Goal: Task Accomplishment & Management: Manage account settings

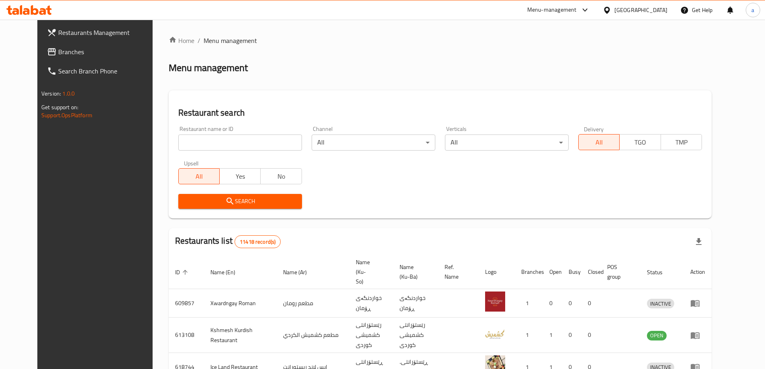
click at [58, 49] on span "Branches" at bounding box center [108, 52] width 100 height 10
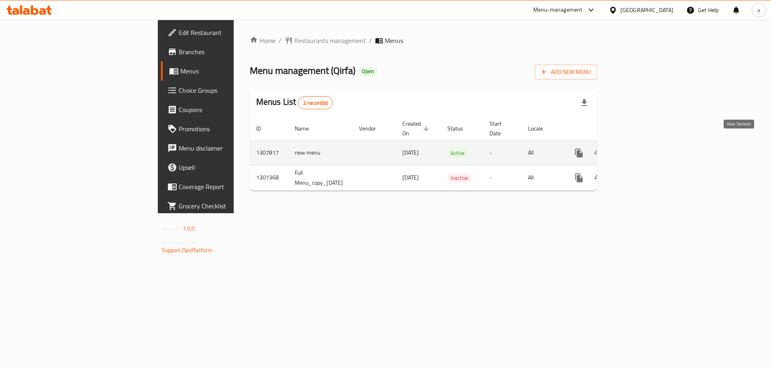
click at [646, 147] on link "enhanced table" at bounding box center [636, 152] width 19 height 19
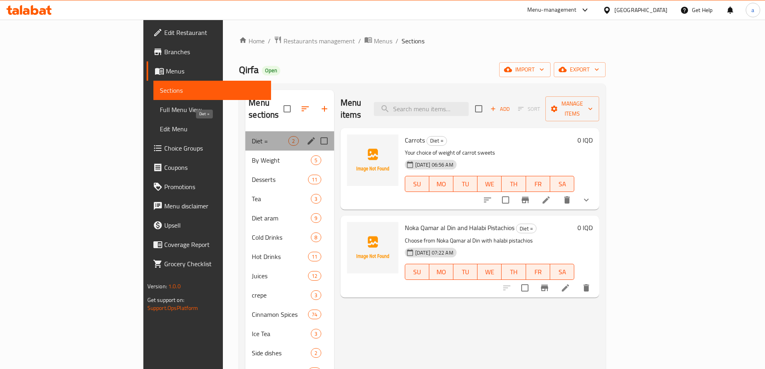
click at [252, 136] on span "Diet =" at bounding box center [270, 141] width 37 height 10
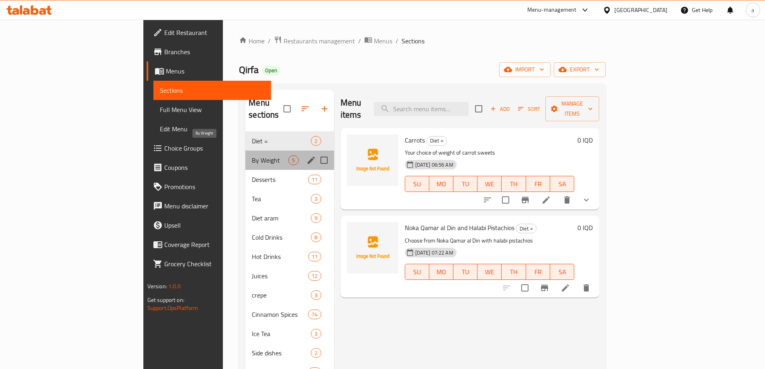
click at [252, 155] on span "By Weight" at bounding box center [270, 160] width 37 height 10
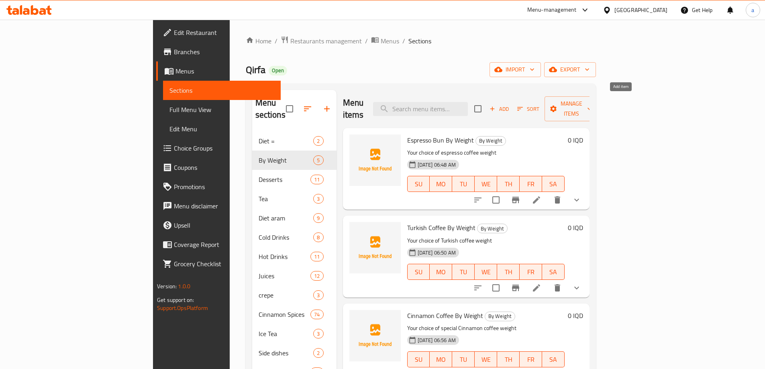
click at [512, 103] on button "Add" at bounding box center [499, 109] width 26 height 12
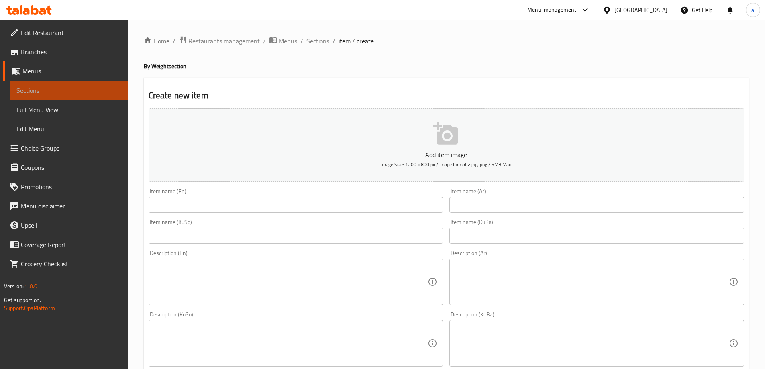
click at [54, 88] on span "Sections" at bounding box center [68, 90] width 105 height 10
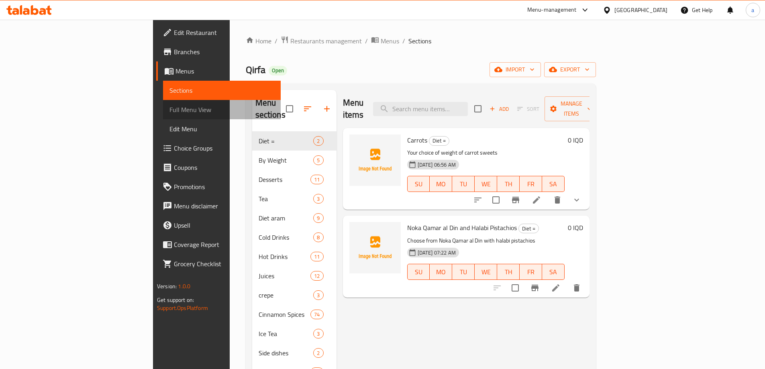
click at [169, 108] on span "Full Menu View" at bounding box center [221, 110] width 105 height 10
click at [169, 92] on span "Sections" at bounding box center [221, 90] width 105 height 10
click at [541, 75] on button "import" at bounding box center [514, 69] width 51 height 15
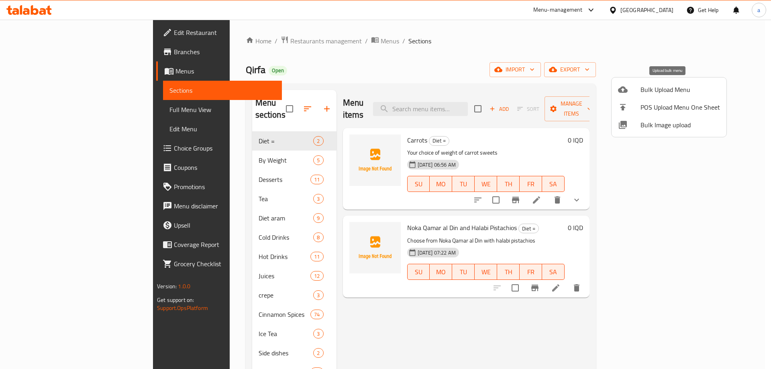
click at [674, 88] on span "Bulk Upload Menu" at bounding box center [679, 90] width 79 height 10
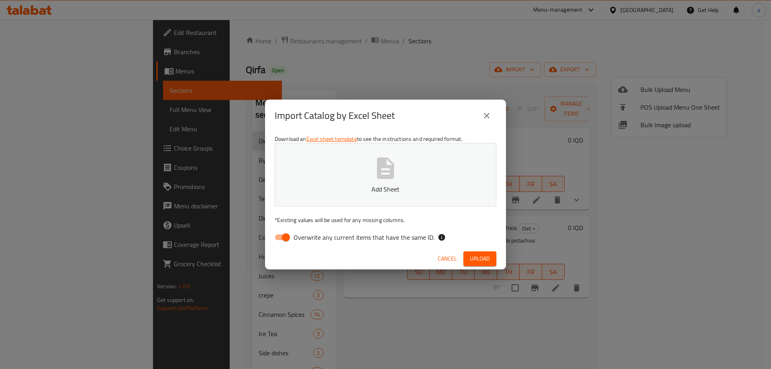
click at [294, 236] on span "Overwrite any current items that have the same ID." at bounding box center [363, 237] width 141 height 10
click at [294, 236] on input "Overwrite any current items that have the same ID." at bounding box center [286, 237] width 46 height 15
checkbox input "false"
click at [315, 197] on button "Add Sheet" at bounding box center [386, 174] width 222 height 63
click at [490, 261] on button "Upload" at bounding box center [479, 258] width 33 height 15
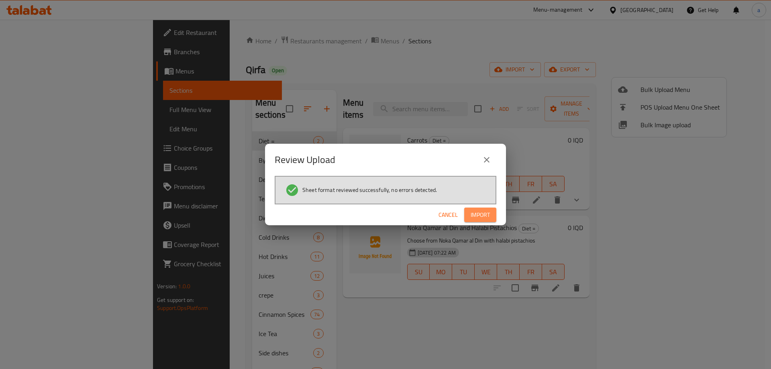
click at [467, 214] on button "Import" at bounding box center [480, 215] width 32 height 15
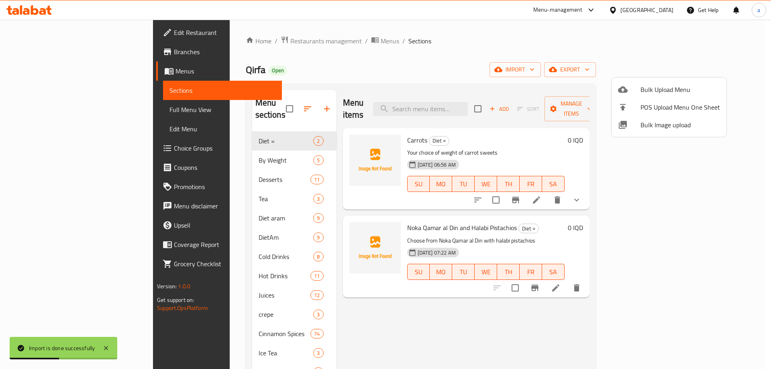
click at [197, 144] on div at bounding box center [385, 184] width 771 height 369
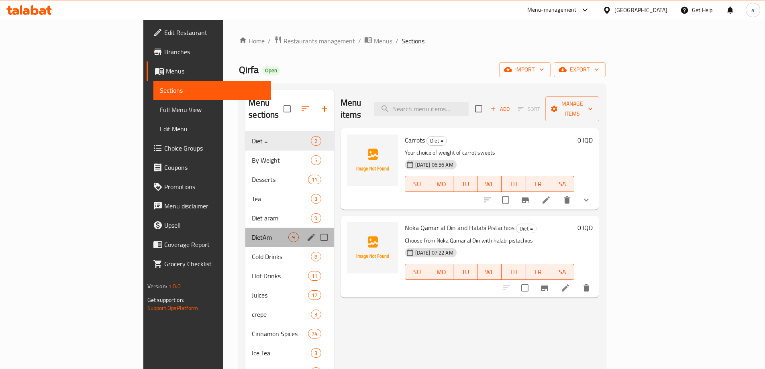
click at [245, 228] on div "DietAm 9" at bounding box center [289, 237] width 88 height 19
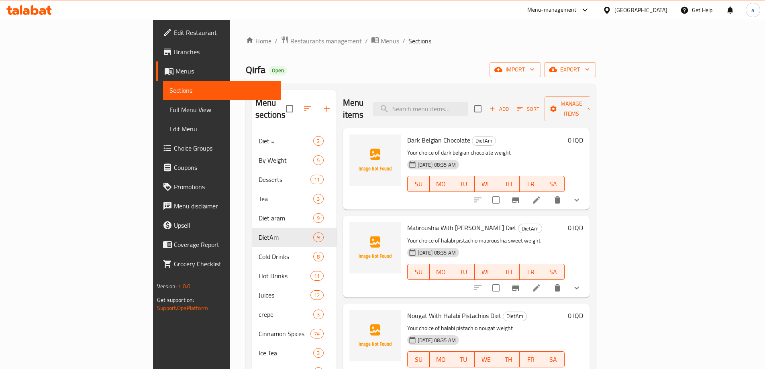
click at [163, 101] on link "Full Menu View" at bounding box center [222, 109] width 118 height 19
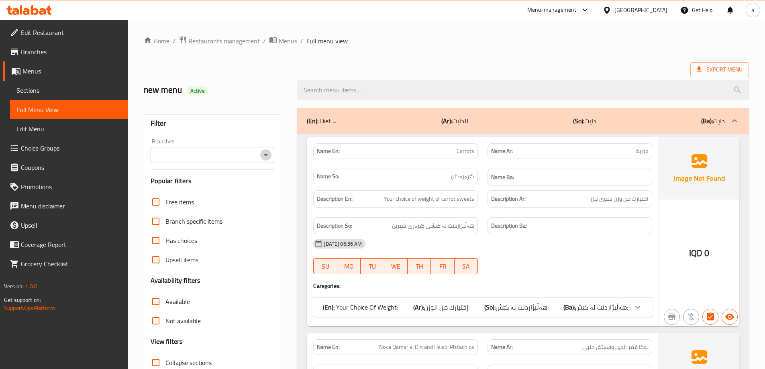
click at [270, 159] on icon "Open" at bounding box center [266, 155] width 10 height 10
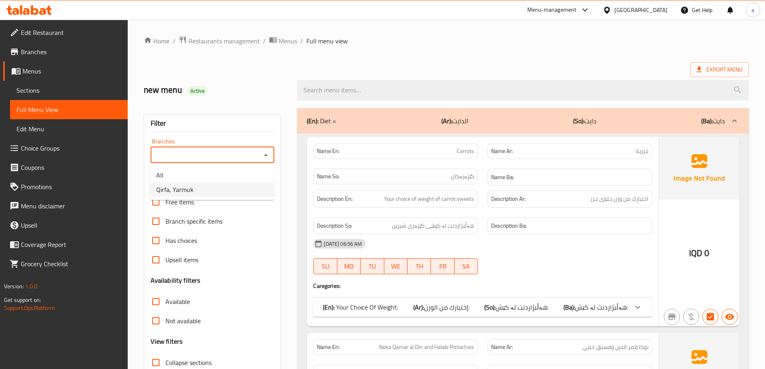
click at [239, 188] on li "Qirfa, Yarmuk" at bounding box center [212, 189] width 124 height 14
type input "Qirfa, Yarmuk"
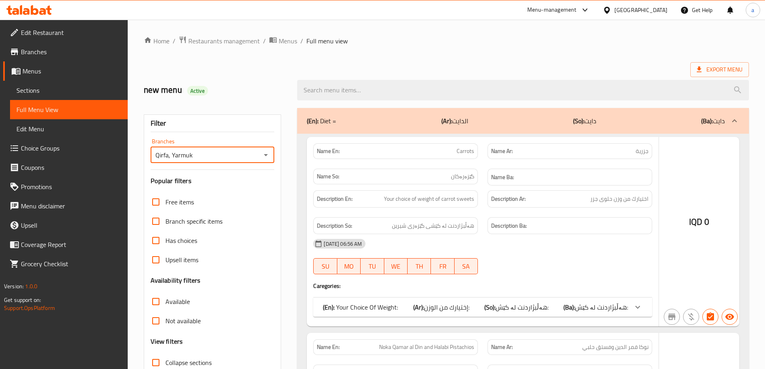
click at [204, 242] on div at bounding box center [382, 184] width 765 height 369
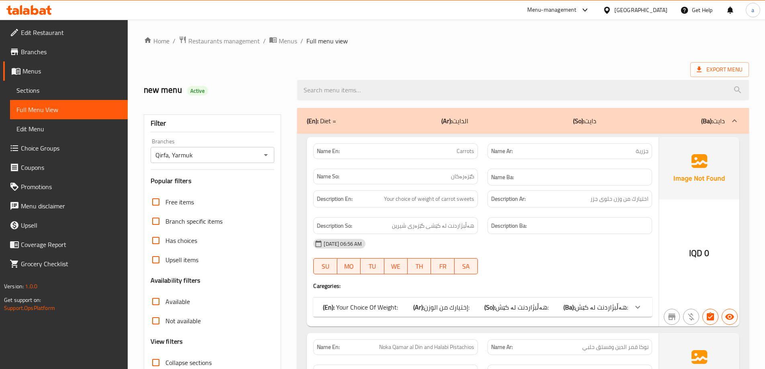
scroll to position [120, 0]
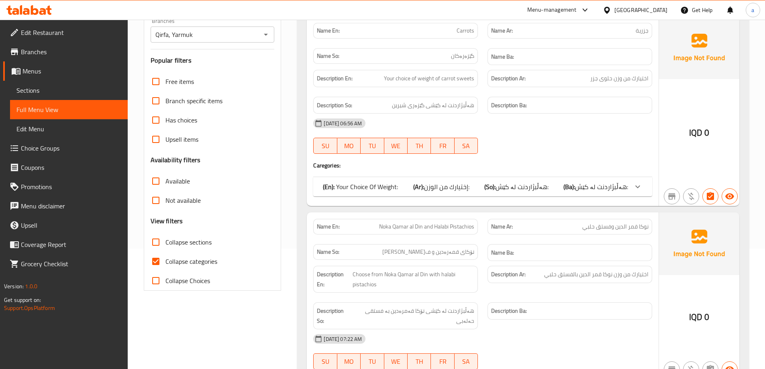
click at [158, 242] on input "Collapse sections" at bounding box center [155, 241] width 19 height 19
checkbox input "true"
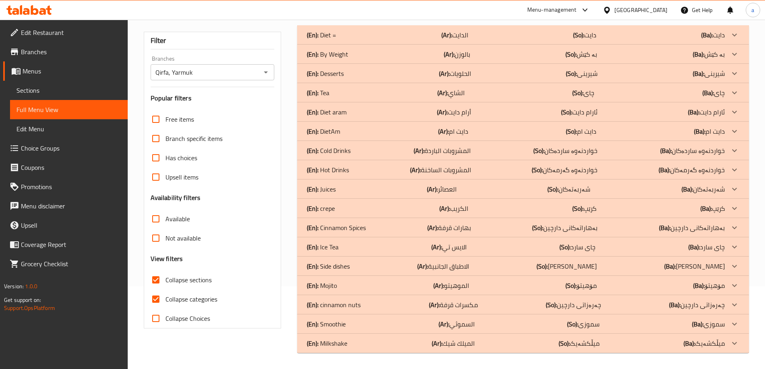
click at [492, 133] on div "(En): DietAm (Ar): دايت ام (So): دايت ام (Ba): دايت ام" at bounding box center [516, 131] width 418 height 10
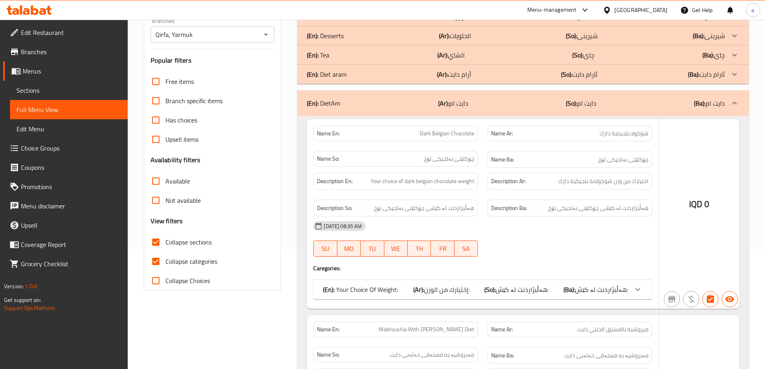
scroll to position [83, 0]
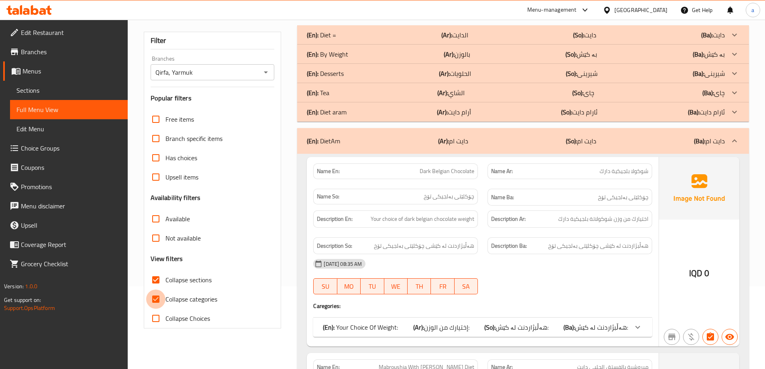
click at [156, 297] on input "Collapse categories" at bounding box center [155, 298] width 19 height 19
checkbox input "false"
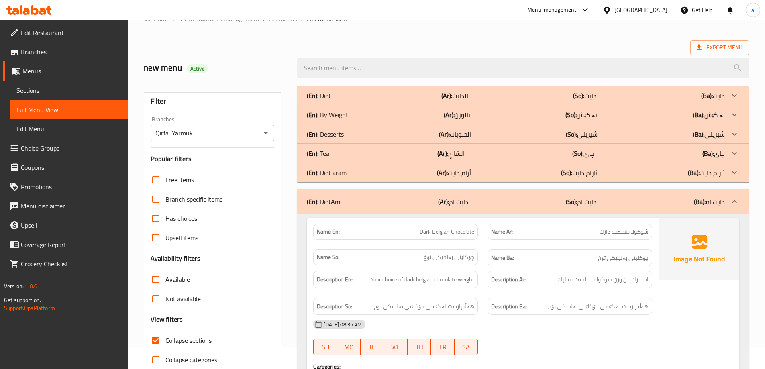
scroll to position [142, 0]
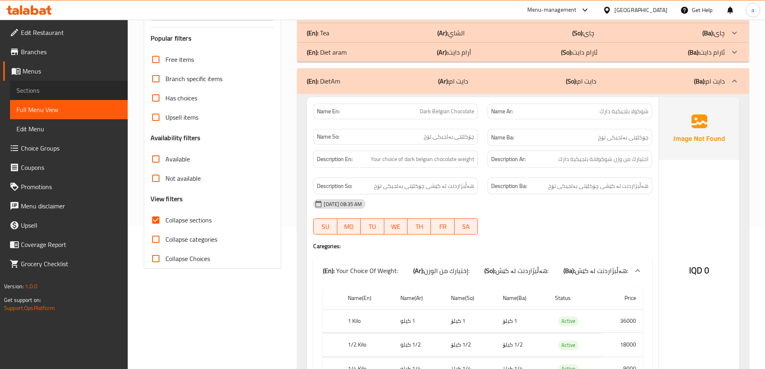
click at [28, 85] on span "Sections" at bounding box center [68, 90] width 105 height 10
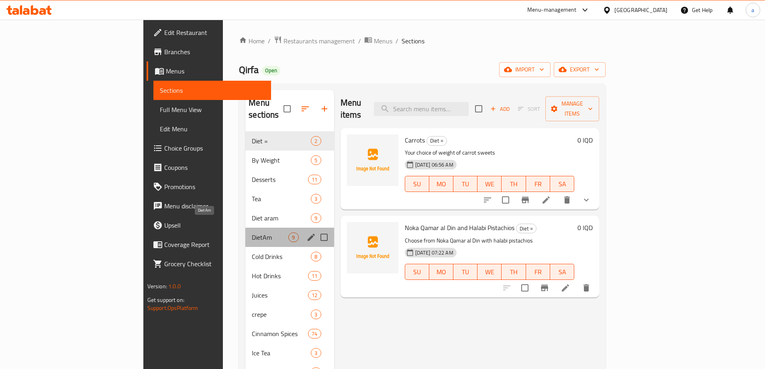
click at [252, 232] on span "DietAm" at bounding box center [270, 237] width 37 height 10
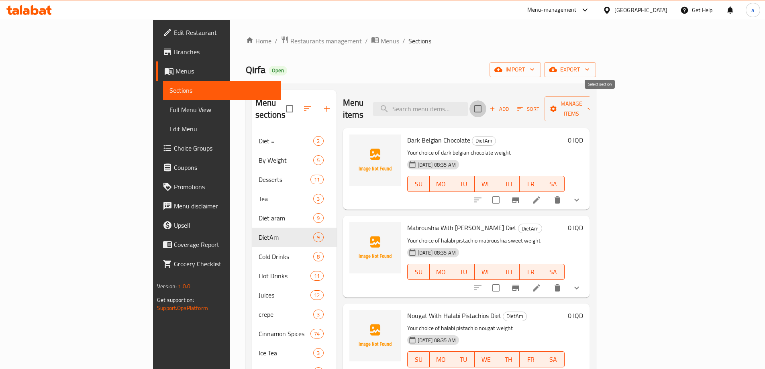
click at [486, 105] on input "checkbox" at bounding box center [477, 108] width 17 height 17
checkbox input "true"
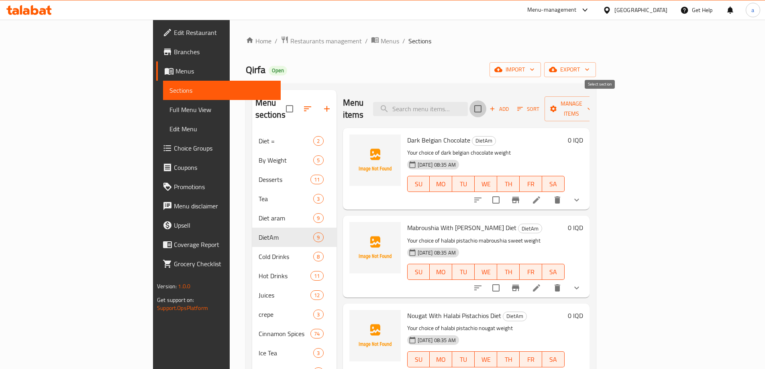
checkbox input "true"
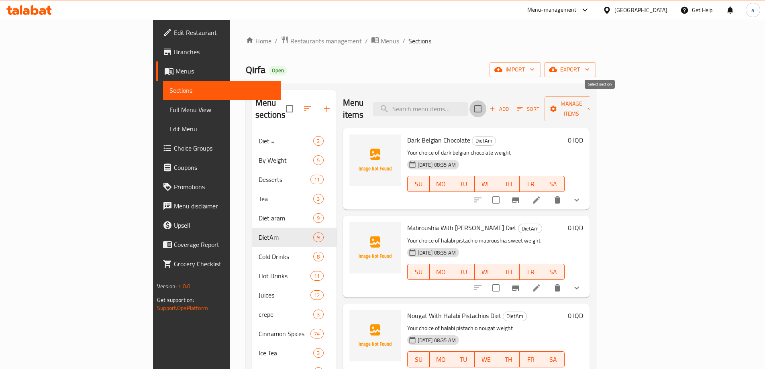
checkbox input "true"
click at [592, 107] on span "Manage items" at bounding box center [571, 109] width 41 height 20
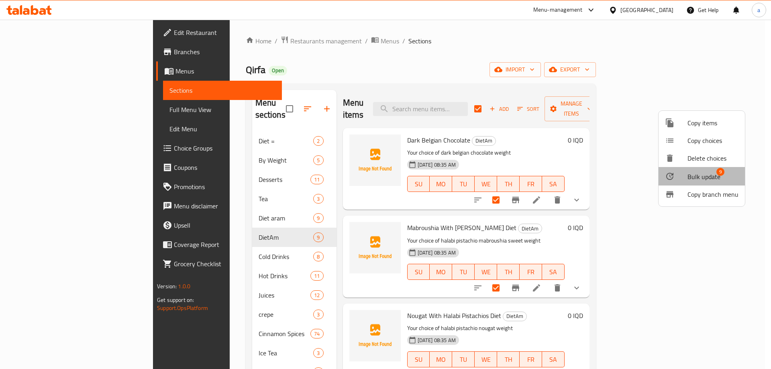
click at [708, 173] on span "Bulk update" at bounding box center [703, 177] width 33 height 10
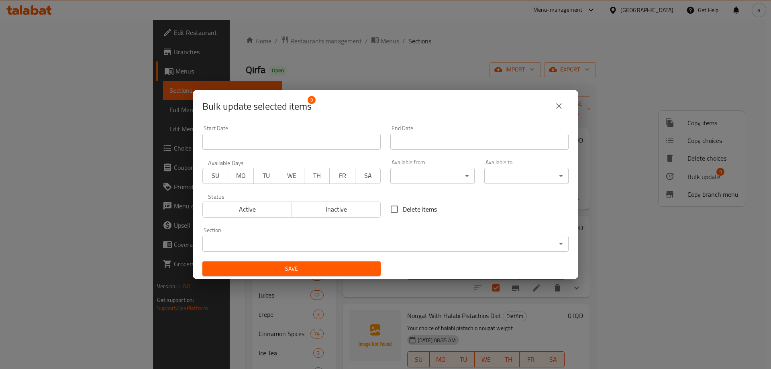
click at [389, 242] on body "​ Menu-management [GEOGRAPHIC_DATA] Get Help a Edit Restaurant Branches Menus S…" at bounding box center [385, 194] width 771 height 349
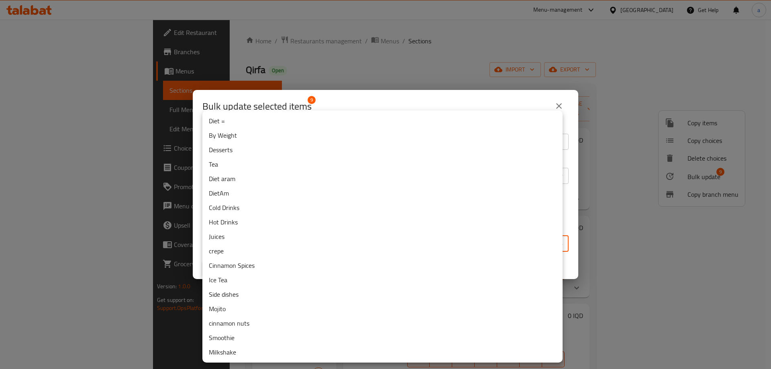
click at [231, 138] on li "By Weight" at bounding box center [382, 135] width 360 height 14
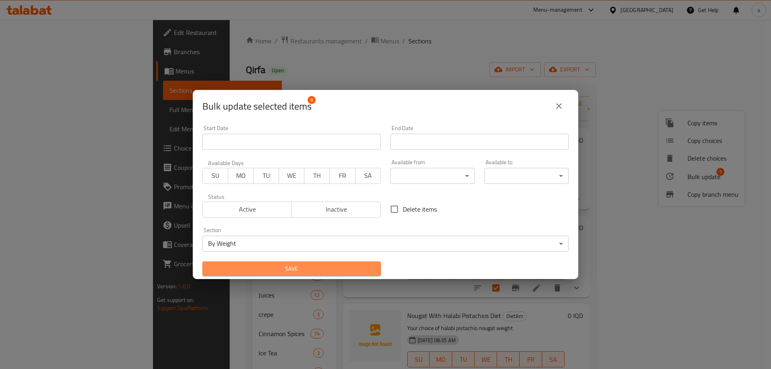
click at [291, 266] on span "Save" at bounding box center [291, 269] width 165 height 10
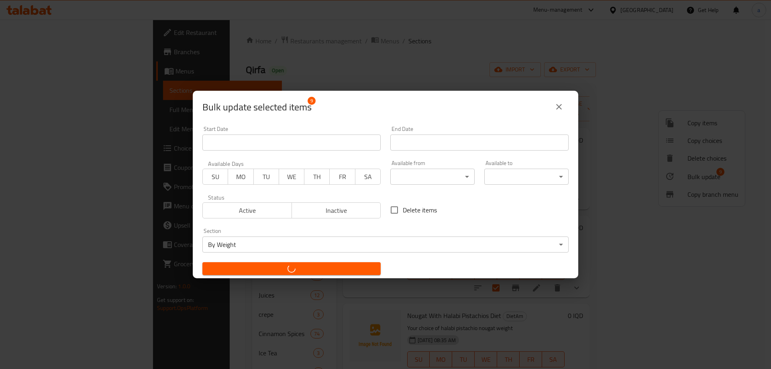
checkbox input "false"
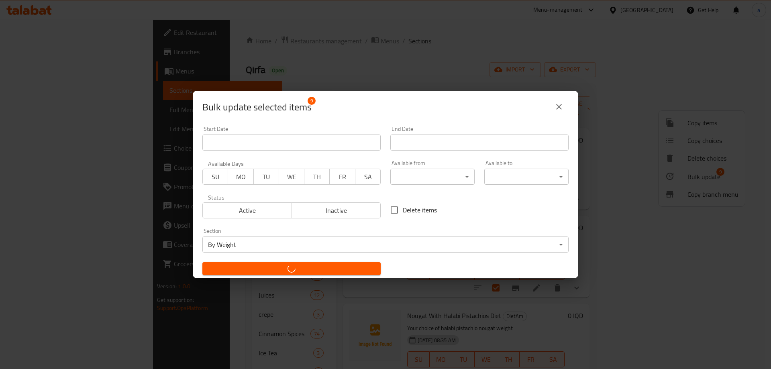
checkbox input "false"
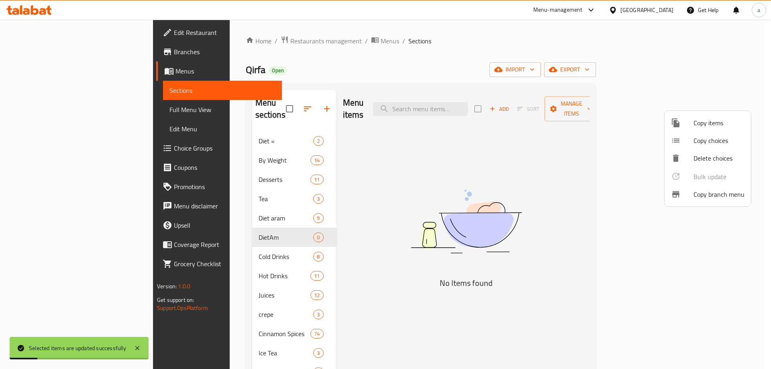
click at [248, 228] on div at bounding box center [385, 184] width 771 height 369
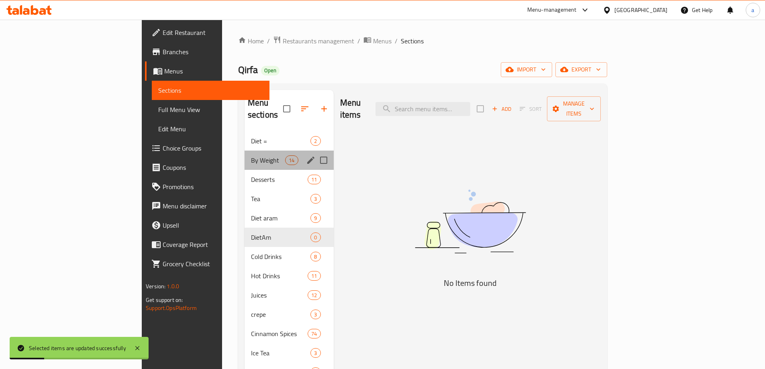
click at [244, 156] on div "By Weight 14" at bounding box center [288, 160] width 89 height 19
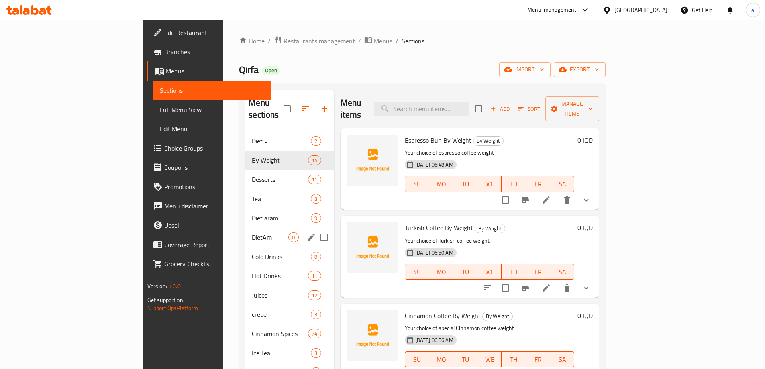
click at [315, 230] on input "Menu sections" at bounding box center [323, 237] width 17 height 17
checkbox input "true"
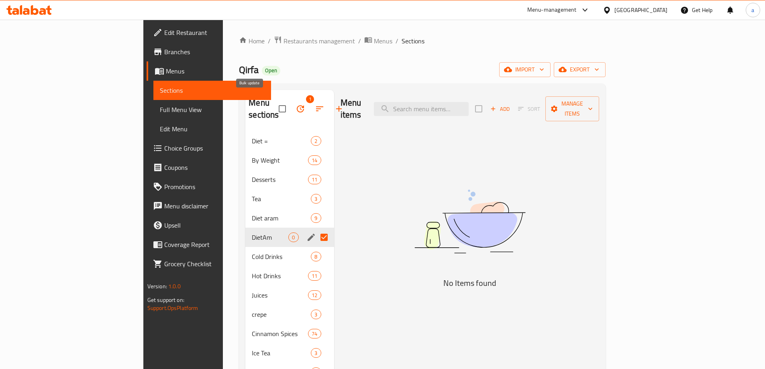
click at [295, 104] on icon "button" at bounding box center [300, 109] width 10 height 10
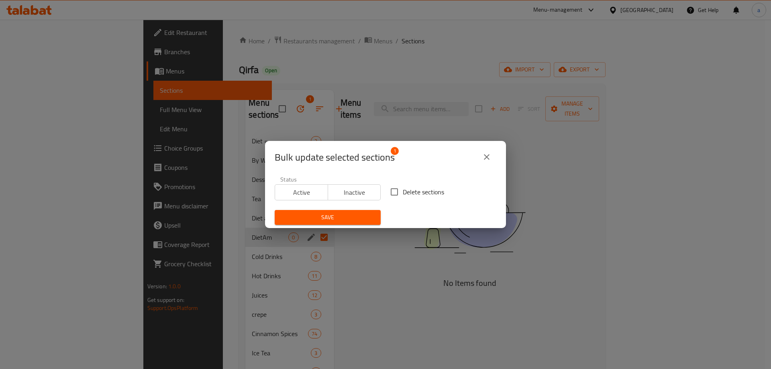
click at [397, 191] on input "Delete sections" at bounding box center [394, 191] width 17 height 17
checkbox input "true"
click at [366, 214] on span "Save" at bounding box center [327, 217] width 93 height 10
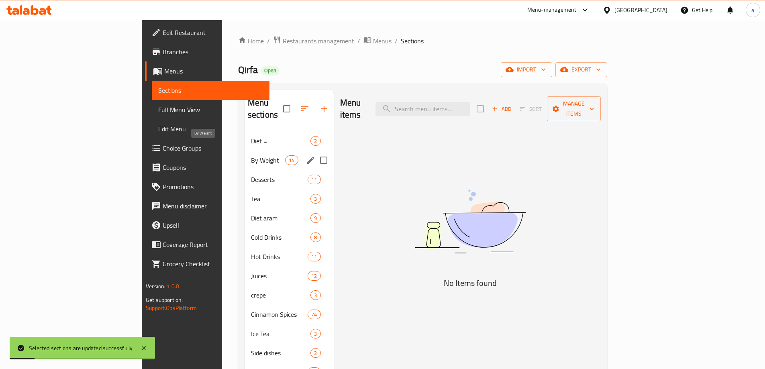
click at [251, 155] on span "By Weight" at bounding box center [268, 160] width 34 height 10
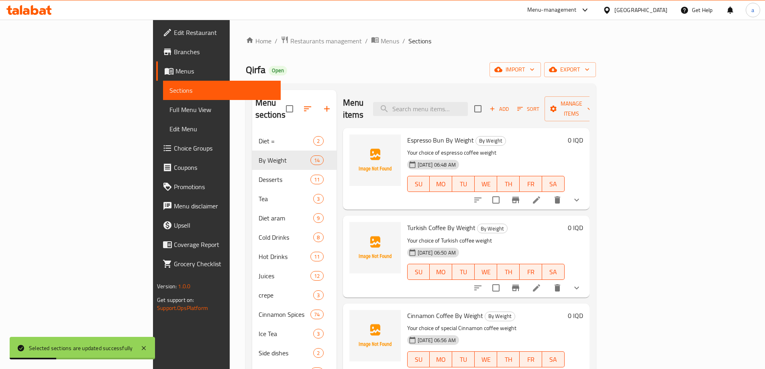
click at [169, 111] on span "Full Menu View" at bounding box center [221, 110] width 105 height 10
click at [169, 108] on span "Full Menu View" at bounding box center [221, 110] width 105 height 10
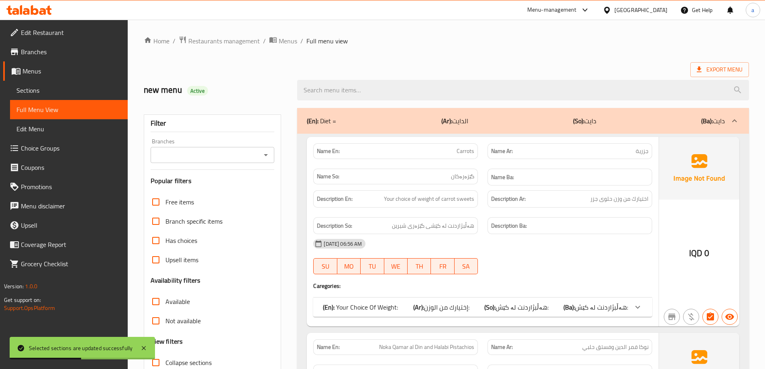
click at [249, 151] on input "Branches" at bounding box center [206, 154] width 106 height 11
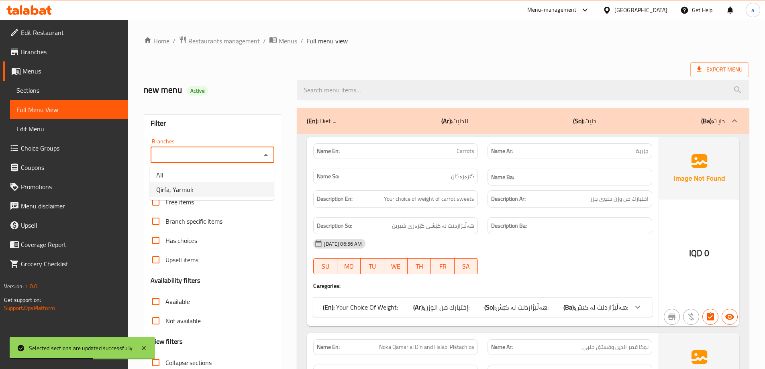
click at [239, 187] on li "Qirfa, Yarmuk" at bounding box center [212, 189] width 124 height 14
type input "Qirfa, Yarmuk"
click at [181, 358] on span "Collapse sections" at bounding box center [188, 363] width 46 height 10
click at [165, 353] on input "Collapse sections" at bounding box center [155, 362] width 19 height 19
checkbox input "true"
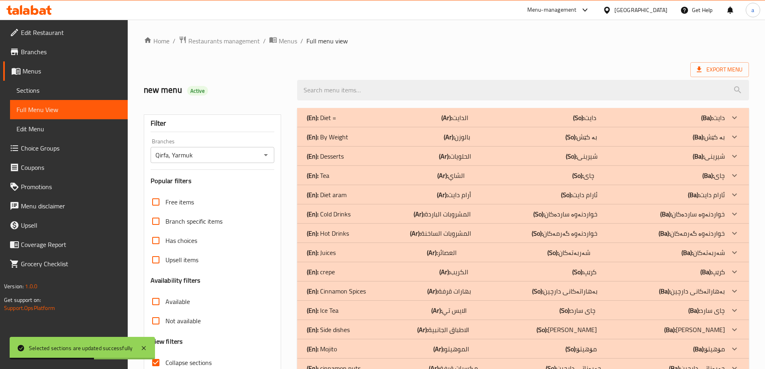
checkbox input "false"
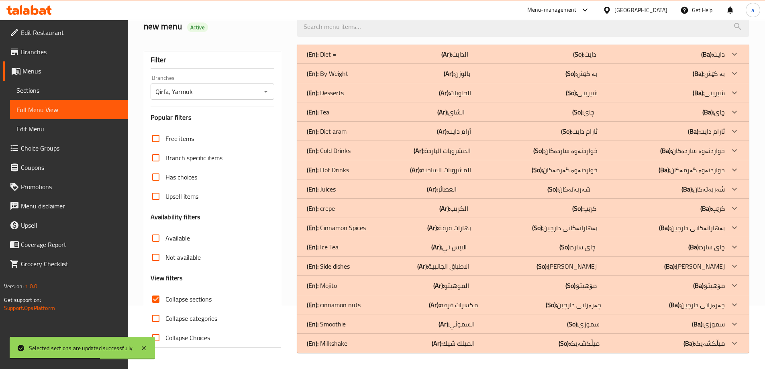
scroll to position [63, 0]
click at [462, 72] on p "(Ar): بالوزن" at bounding box center [457, 74] width 26 height 10
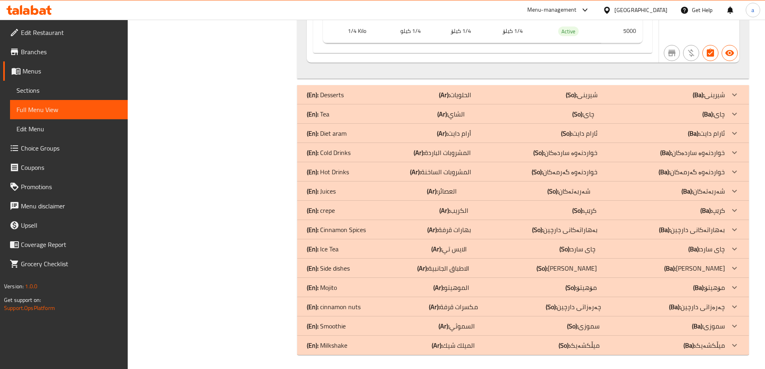
scroll to position [4469, 0]
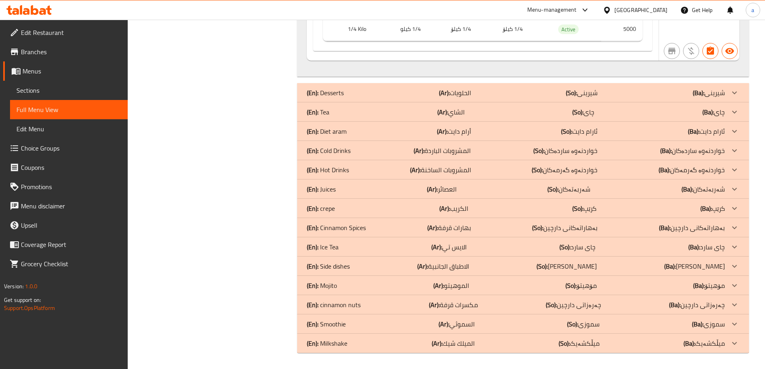
click at [71, 148] on span "Choice Groups" at bounding box center [71, 148] width 100 height 10
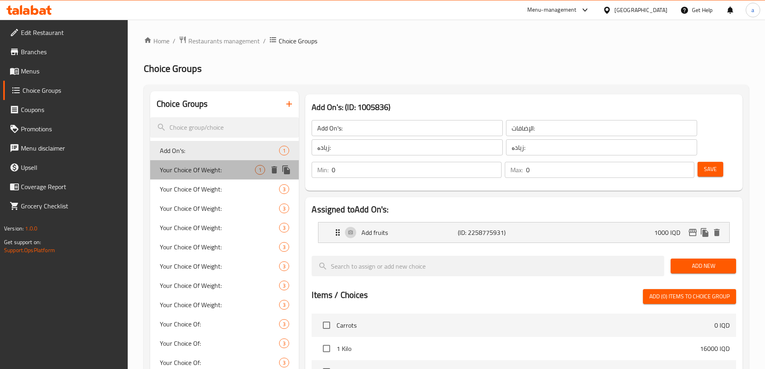
click at [218, 170] on span "Your Choice Of Weight:" at bounding box center [208, 170] width 96 height 10
type input "Your Choice Of Weight:"
type input "إختيارك من الوزن:"
type input "هەڵبژاردنت لە کێش:"
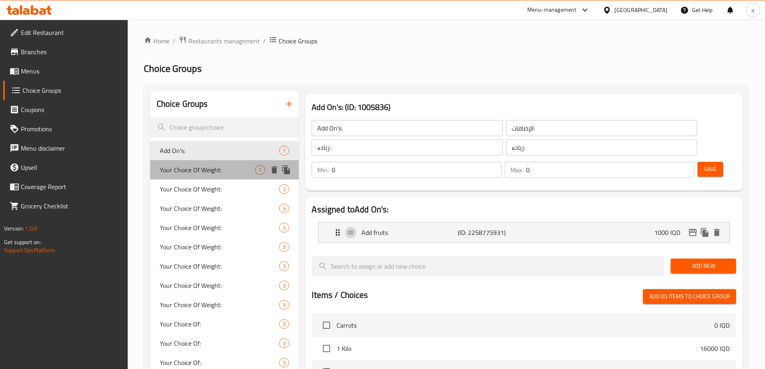
type input "1"
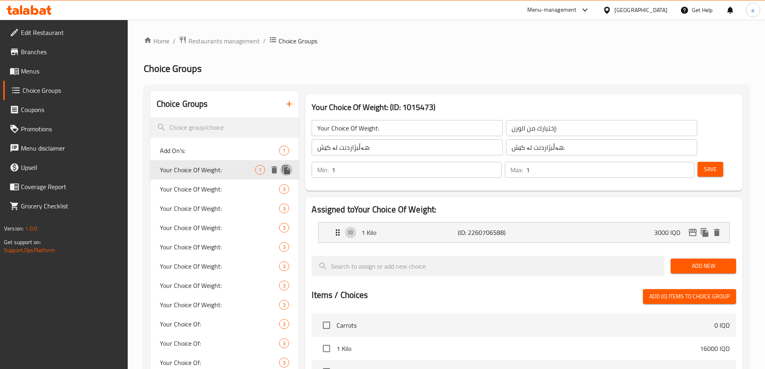
click at [289, 169] on icon "duplicate" at bounding box center [286, 169] width 8 height 9
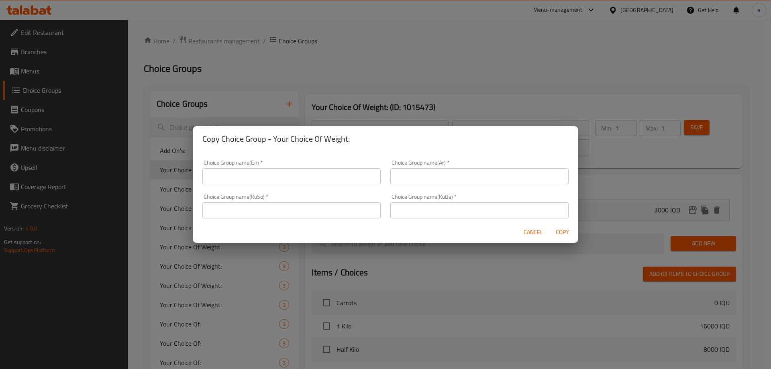
click at [336, 129] on div "Copy Choice Group - Your Choice Of Weight:" at bounding box center [385, 139] width 385 height 26
click at [517, 108] on div "Copy Choice Group - Your Choice Of Weight: Choice Group name(En)   * Choice Gro…" at bounding box center [385, 184] width 771 height 369
click at [539, 230] on span "Cancel" at bounding box center [532, 232] width 19 height 10
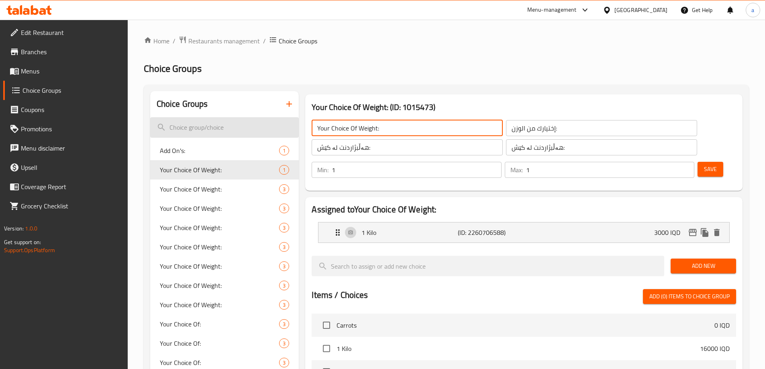
drag, startPoint x: 403, startPoint y: 125, endPoint x: 269, endPoint y: 126, distance: 134.5
click at [269, 126] on div "Choice Groups Add On's: 1 Your Choice Of Weight: 1 Your Choice Of Weight: 3 You…" at bounding box center [447, 344] width 595 height 506
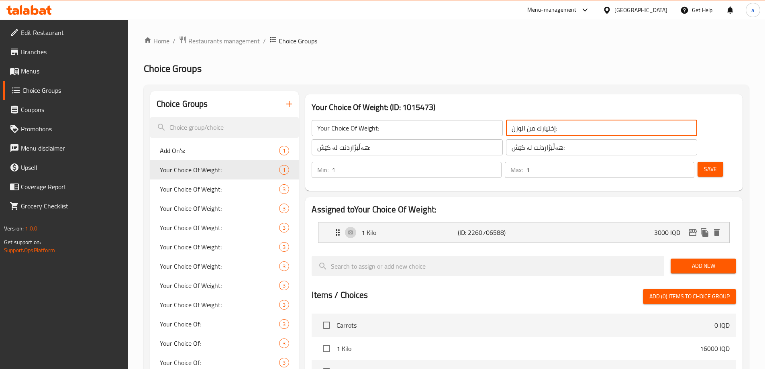
drag, startPoint x: 444, startPoint y: 133, endPoint x: 432, endPoint y: 134, distance: 12.1
click at [432, 134] on div "Your Choice Of Weight: ​ إختيارك من الوزن: ​ هەڵبژاردنت لە کێش: ​ هەڵبژاردنت لە…" at bounding box center [504, 137] width 395 height 45
click at [34, 70] on span "Menus" at bounding box center [71, 71] width 100 height 10
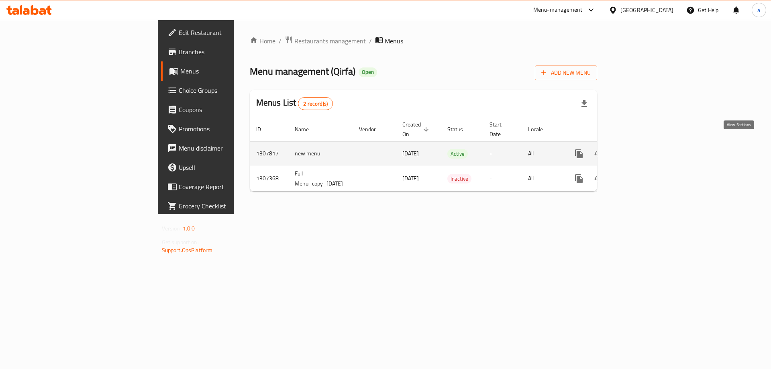
click at [646, 144] on link "enhanced table" at bounding box center [636, 153] width 19 height 19
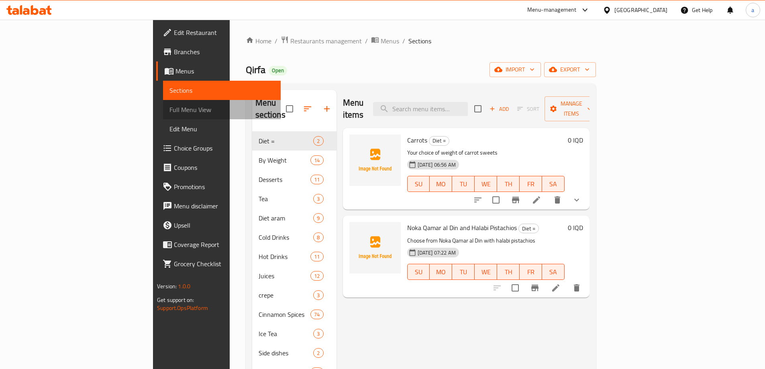
click at [169, 106] on span "Full Menu View" at bounding box center [221, 110] width 105 height 10
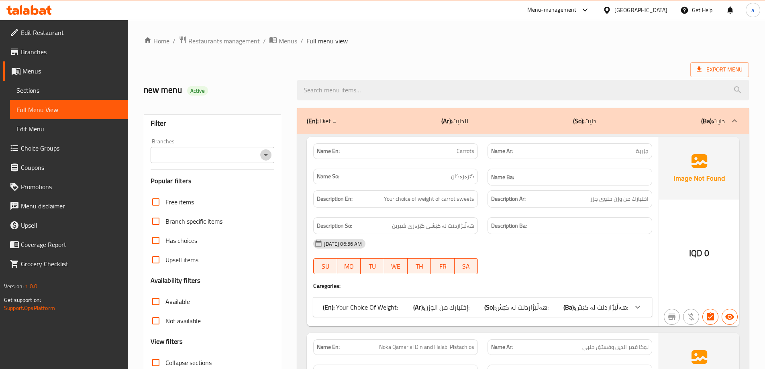
click at [267, 151] on icon "Open" at bounding box center [266, 155] width 10 height 10
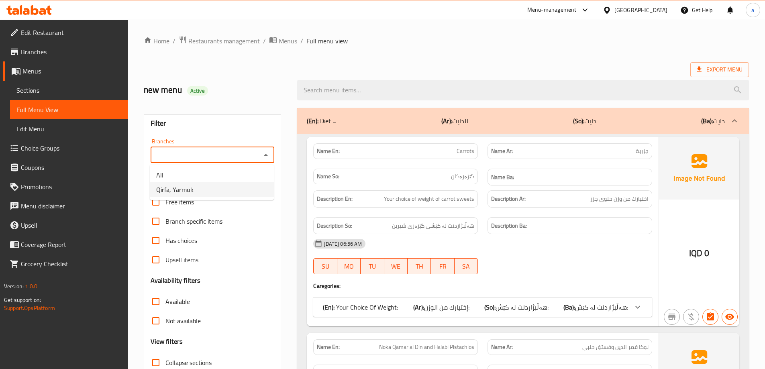
click at [254, 192] on li "Qirfa, Yarmuk" at bounding box center [212, 189] width 124 height 14
type input "Qirfa, Yarmuk"
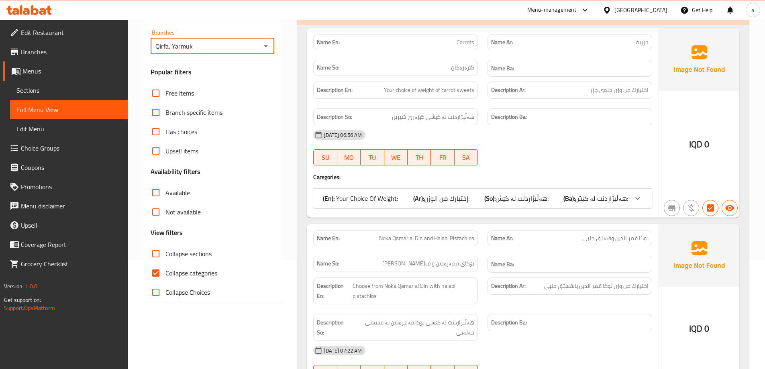
scroll to position [120, 0]
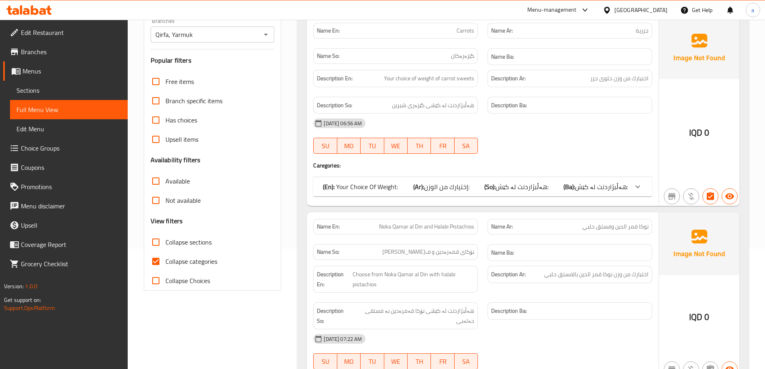
click at [187, 244] on span "Collapse sections" at bounding box center [188, 242] width 46 height 10
click at [165, 244] on input "Collapse sections" at bounding box center [155, 241] width 19 height 19
checkbox input "true"
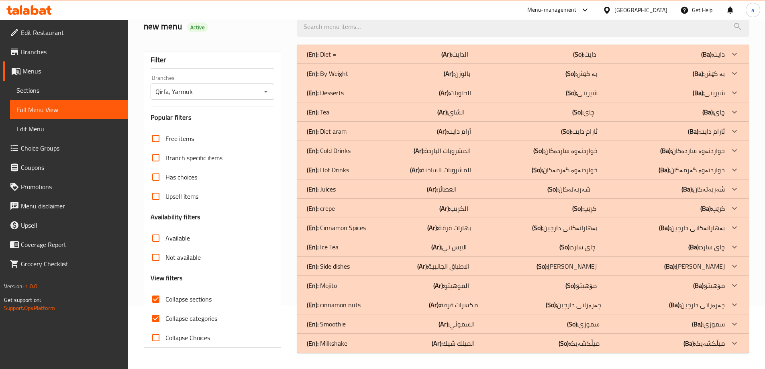
scroll to position [63, 0]
click at [39, 90] on span "Sections" at bounding box center [68, 90] width 105 height 10
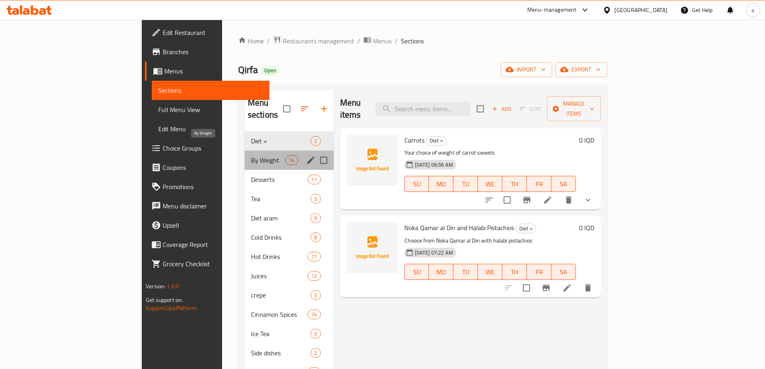
click at [251, 155] on span "By Weight" at bounding box center [268, 160] width 34 height 10
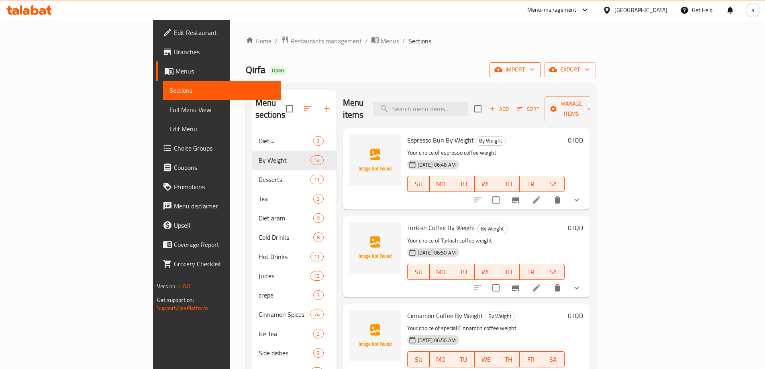
click at [534, 70] on icon "button" at bounding box center [532, 70] width 4 height 2
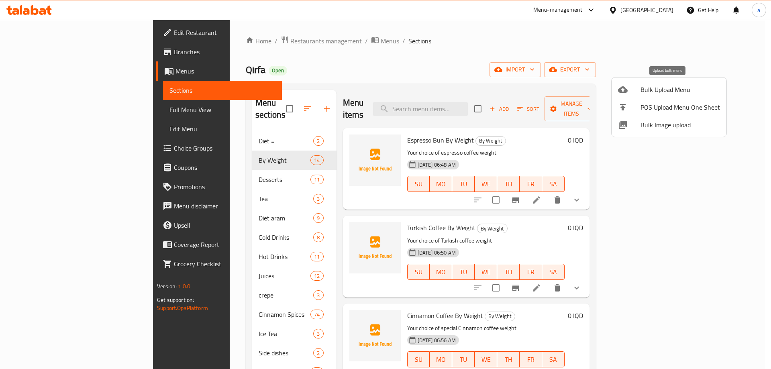
click at [674, 88] on span "Bulk Upload Menu" at bounding box center [679, 90] width 79 height 10
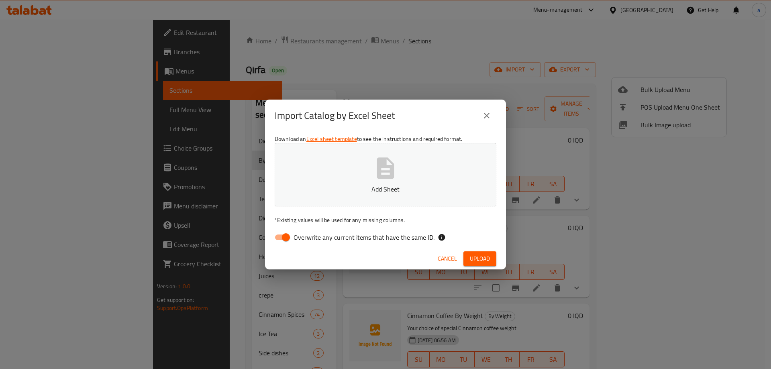
click at [284, 244] on input "Overwrite any current items that have the same ID." at bounding box center [286, 237] width 46 height 15
checkbox input "false"
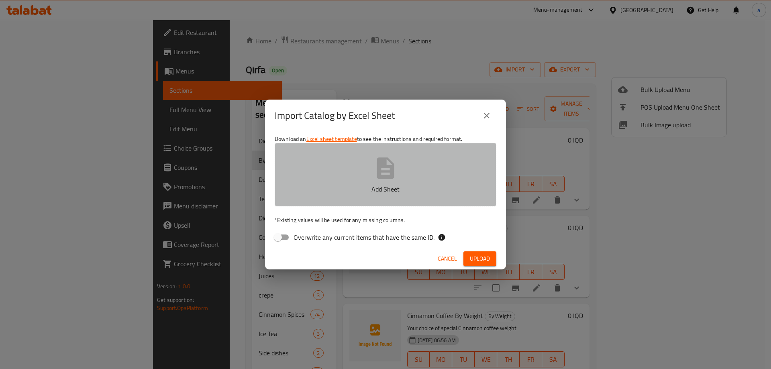
click at [327, 186] on p "Add Sheet" at bounding box center [385, 189] width 197 height 10
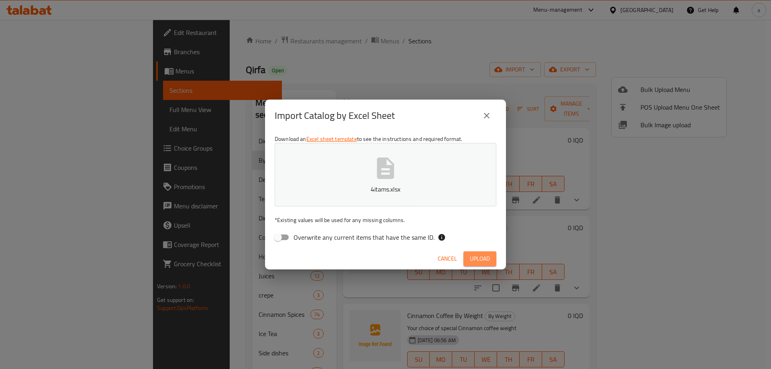
click at [490, 258] on button "Upload" at bounding box center [479, 258] width 33 height 15
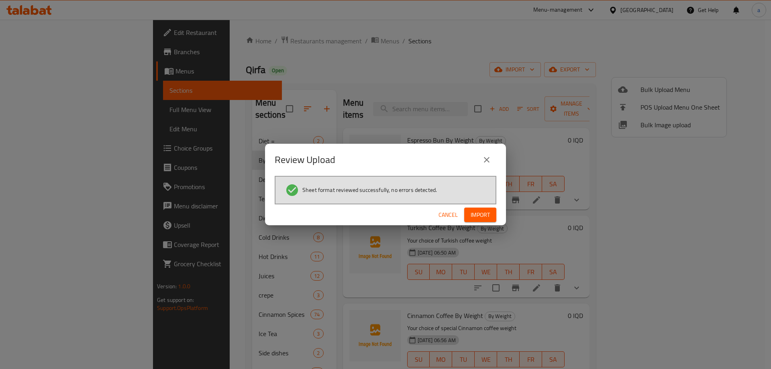
click at [492, 214] on button "Import" at bounding box center [480, 215] width 32 height 15
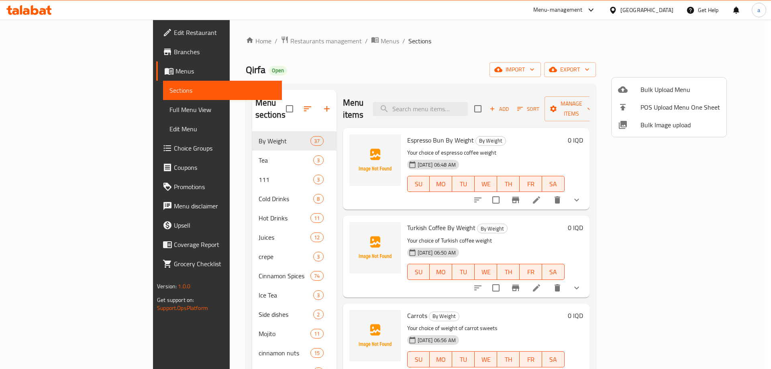
click at [194, 165] on div at bounding box center [385, 184] width 771 height 369
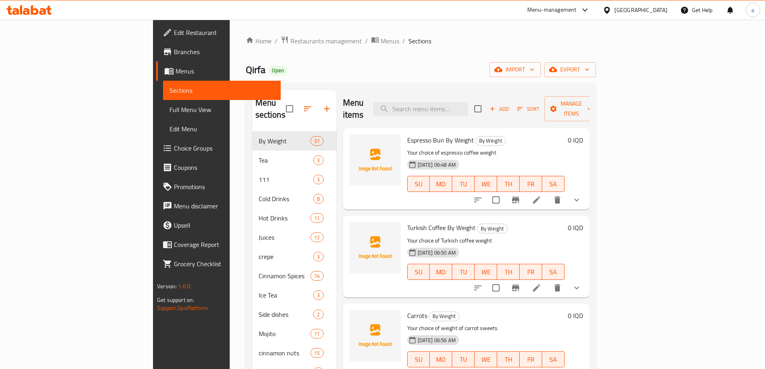
click at [169, 110] on span "Full Menu View" at bounding box center [221, 110] width 105 height 10
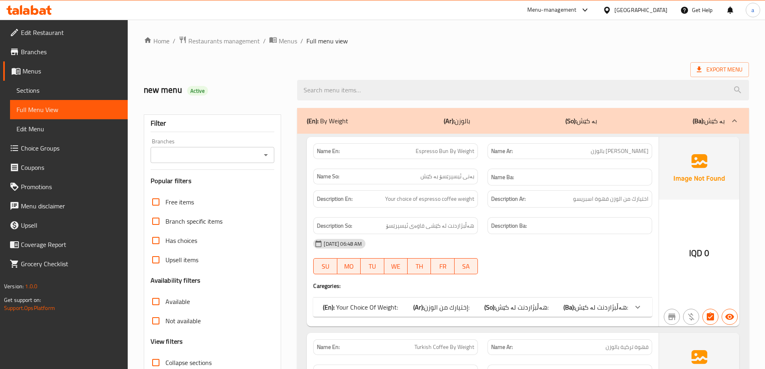
scroll to position [120, 0]
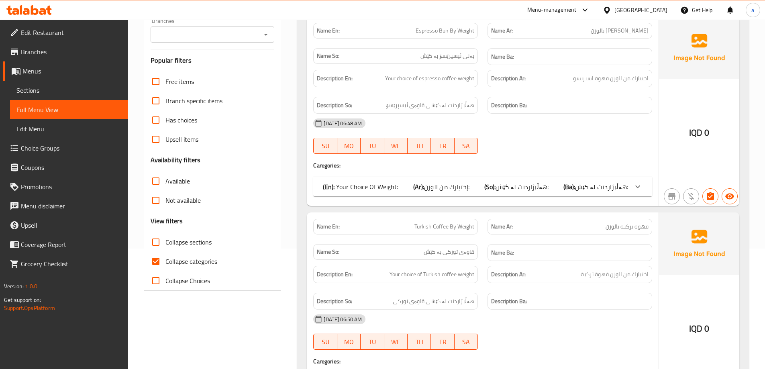
click at [203, 260] on span "Collapse categories" at bounding box center [191, 261] width 52 height 10
click at [165, 260] on input "Collapse categories" at bounding box center [155, 261] width 19 height 19
checkbox input "false"
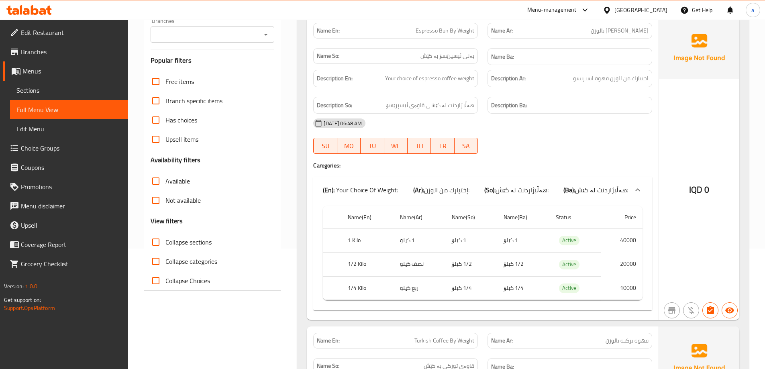
click at [163, 239] on input "Collapse sections" at bounding box center [155, 241] width 19 height 19
checkbox input "true"
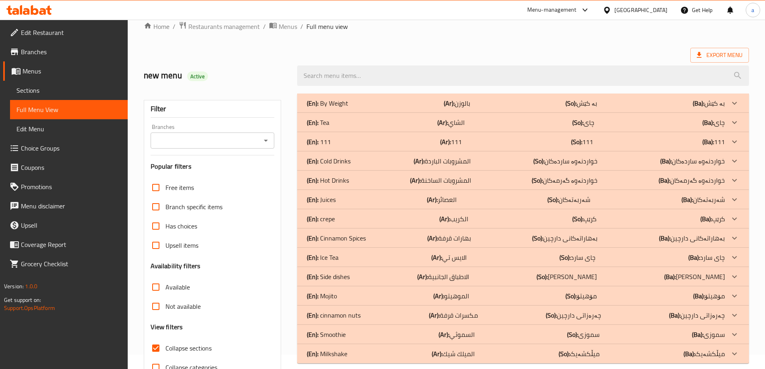
scroll to position [0, 0]
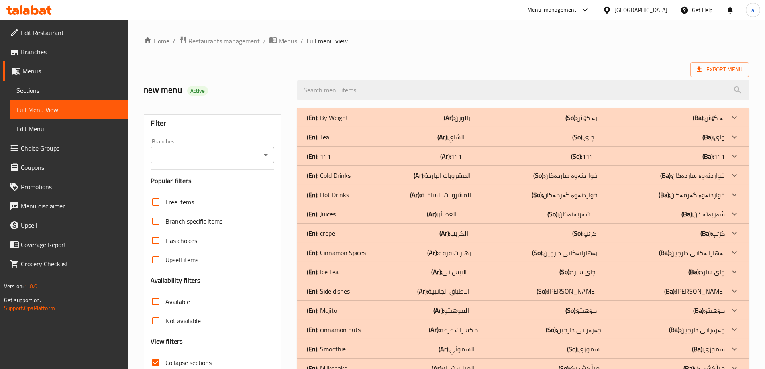
click at [625, 161] on div "(En): 111 (Ar): 111 (So): 111 (Ba): 111" at bounding box center [516, 156] width 418 height 10
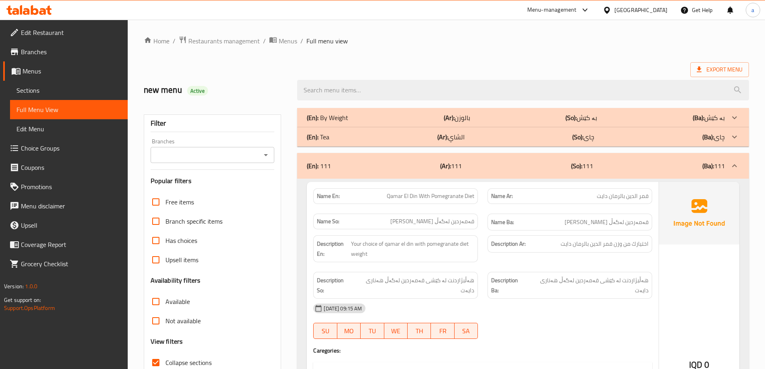
click at [78, 87] on span "Sections" at bounding box center [68, 90] width 105 height 10
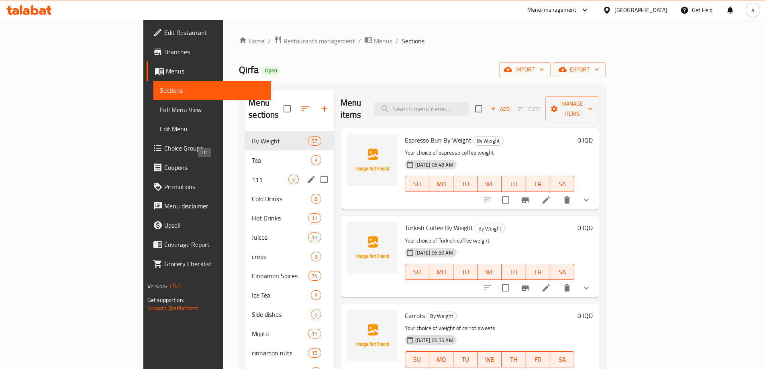
click at [252, 175] on span "111" at bounding box center [270, 180] width 37 height 10
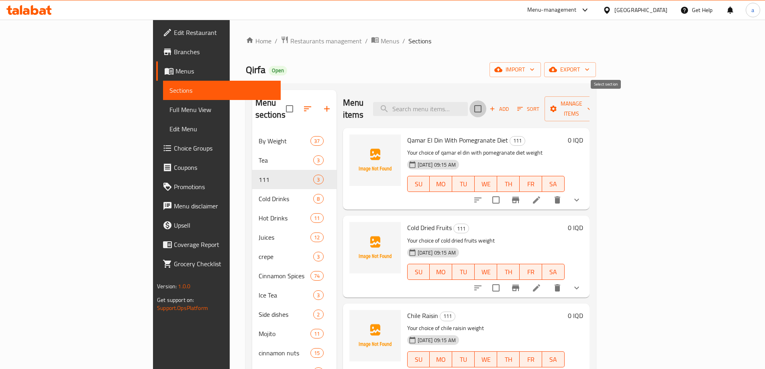
click at [486, 102] on input "checkbox" at bounding box center [477, 108] width 17 height 17
checkbox input "true"
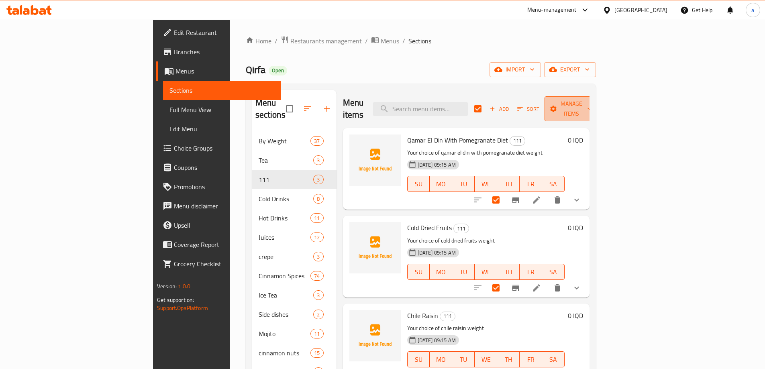
click at [592, 106] on span "Manage items" at bounding box center [571, 109] width 41 height 20
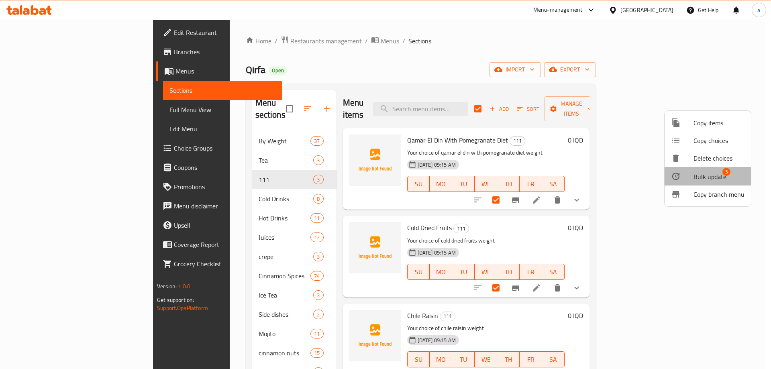
click at [728, 177] on span "Bulk update 3" at bounding box center [718, 176] width 51 height 10
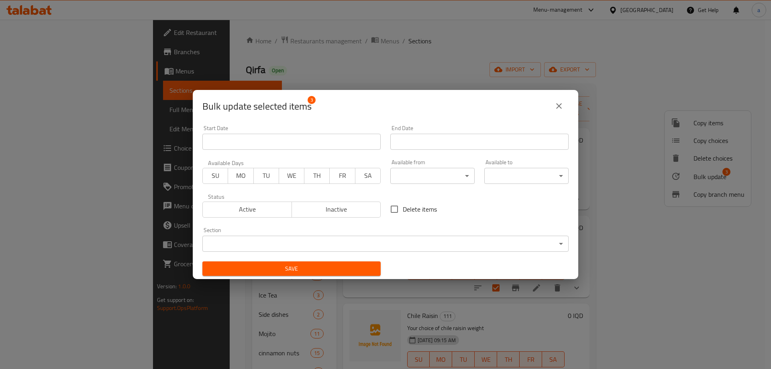
click at [313, 246] on body "​ Menu-management [GEOGRAPHIC_DATA] Get Help a Edit Restaurant Branches Menus S…" at bounding box center [385, 194] width 771 height 349
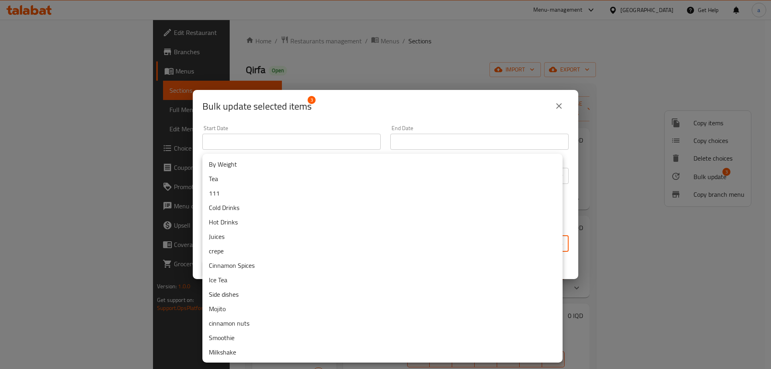
click at [239, 166] on li "By Weight" at bounding box center [382, 164] width 360 height 14
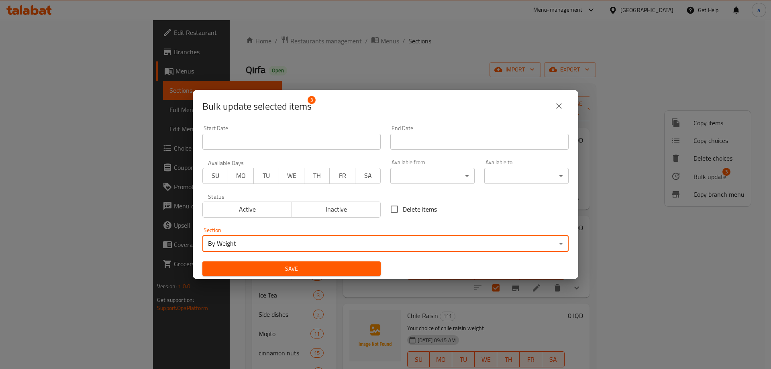
click at [239, 241] on body "​ Menu-management [GEOGRAPHIC_DATA] Get Help a Edit Restaurant Branches Menus S…" at bounding box center [385, 194] width 771 height 349
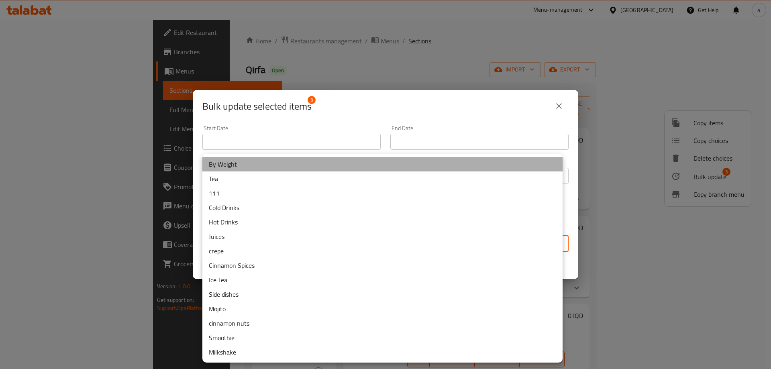
click at [245, 163] on li "By Weight" at bounding box center [382, 164] width 360 height 14
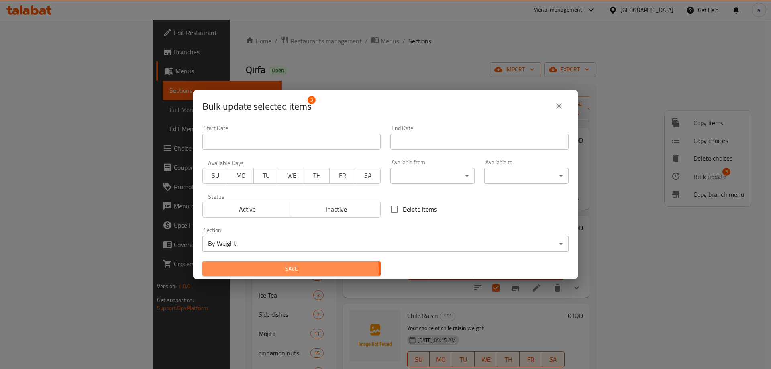
click at [276, 270] on span "Save" at bounding box center [291, 269] width 165 height 10
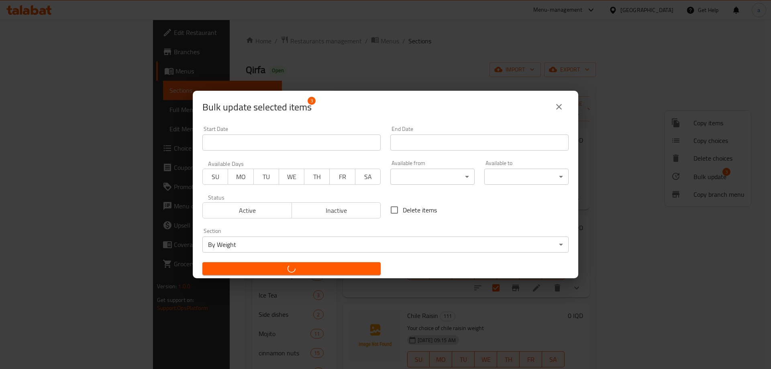
checkbox input "false"
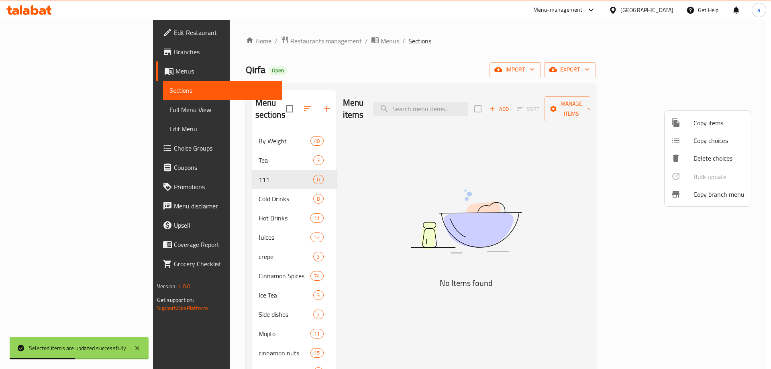
drag, startPoint x: 251, startPoint y: 106, endPoint x: 276, endPoint y: 112, distance: 25.7
click at [276, 116] on div at bounding box center [385, 184] width 771 height 369
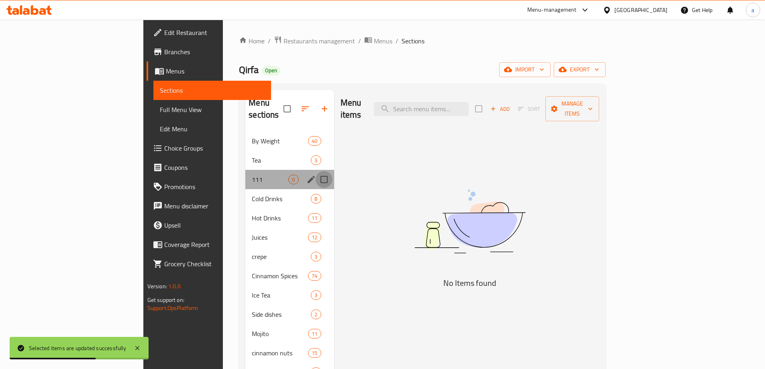
click at [315, 171] on input "Menu sections" at bounding box center [323, 179] width 17 height 17
checkbox input "true"
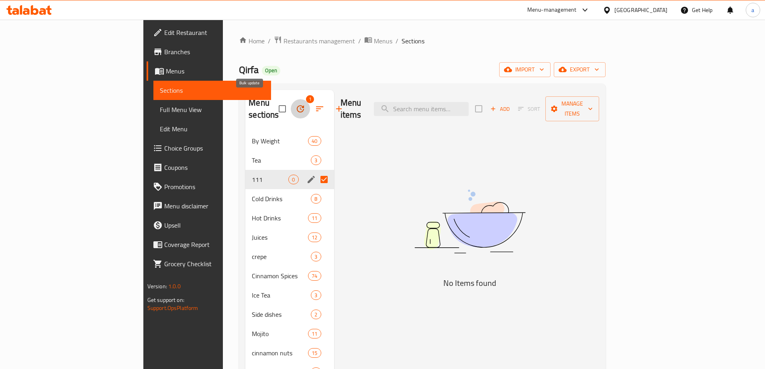
click at [295, 104] on icon "button" at bounding box center [300, 109] width 10 height 10
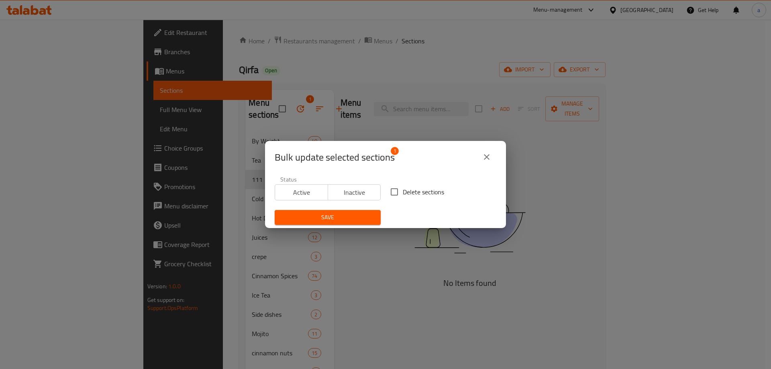
click at [399, 191] on input "Delete sections" at bounding box center [394, 191] width 17 height 17
checkbox input "true"
click at [368, 214] on span "Save" at bounding box center [327, 217] width 93 height 10
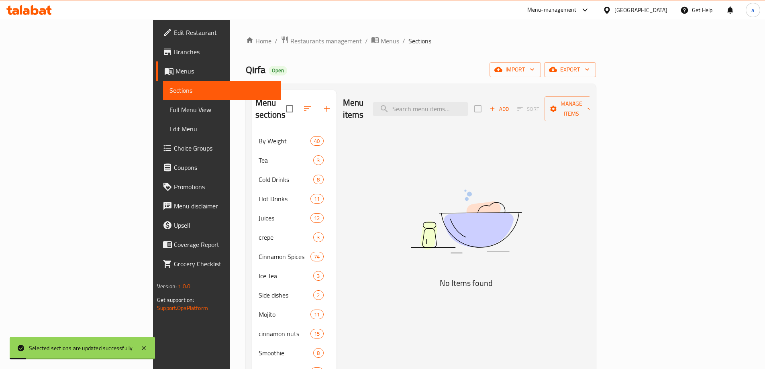
click at [169, 109] on span "Full Menu View" at bounding box center [221, 110] width 105 height 10
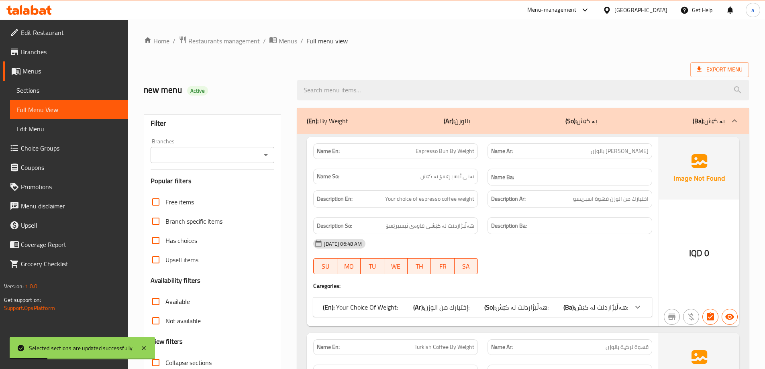
click at [270, 151] on icon "Open" at bounding box center [266, 155] width 10 height 10
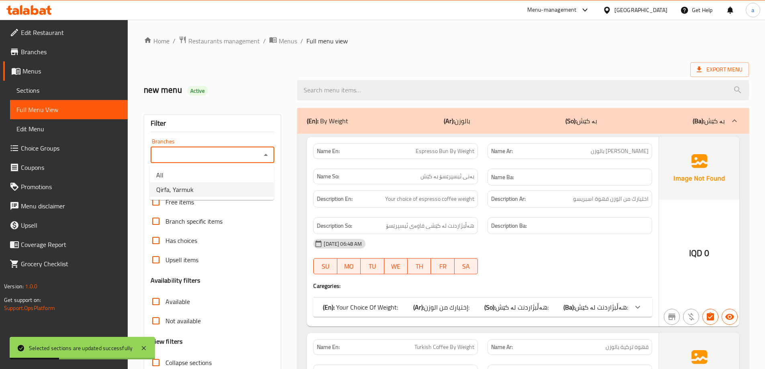
click at [223, 189] on li "Qirfa, Yarmuk" at bounding box center [212, 189] width 124 height 14
type input "Qirfa, Yarmuk"
click at [286, 81] on div "new menu Active" at bounding box center [216, 90] width 154 height 36
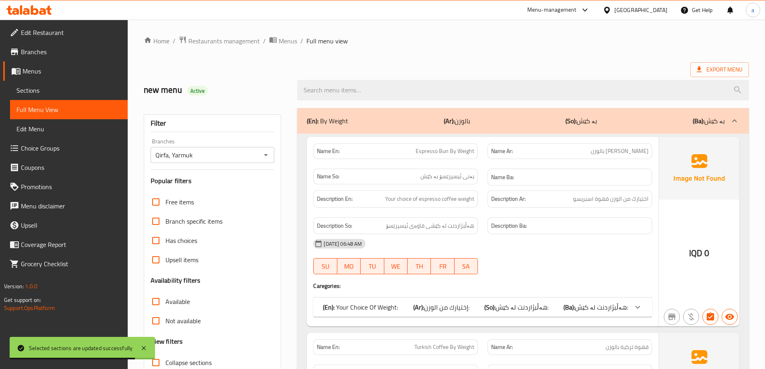
scroll to position [120, 0]
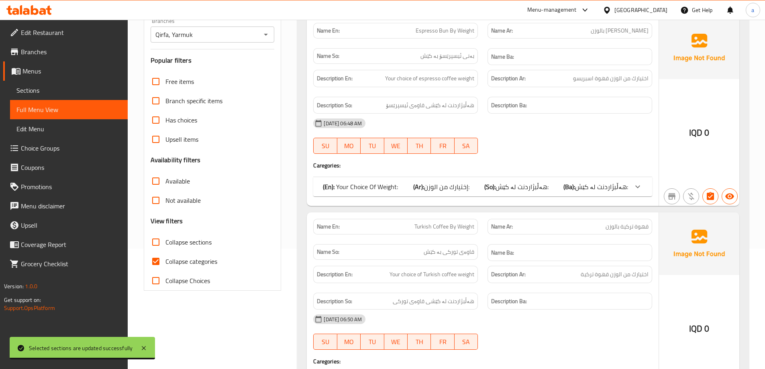
click at [187, 234] on label "Collapse sections" at bounding box center [178, 241] width 65 height 19
click at [165, 234] on input "Collapse sections" at bounding box center [155, 241] width 19 height 19
click at [156, 241] on input "Collapse sections" at bounding box center [155, 241] width 19 height 19
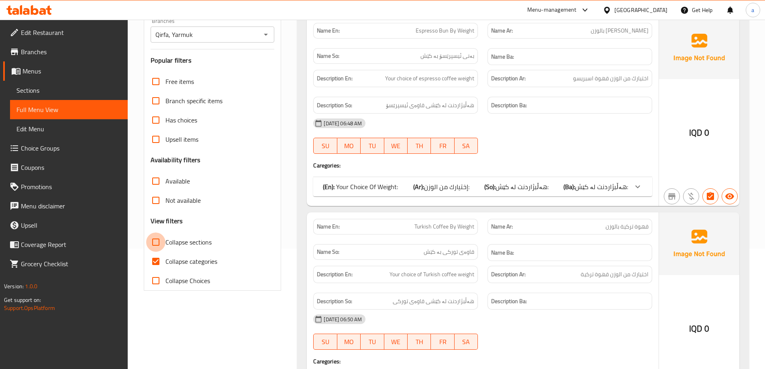
click at [158, 240] on input "Collapse sections" at bounding box center [155, 241] width 19 height 19
checkbox input "true"
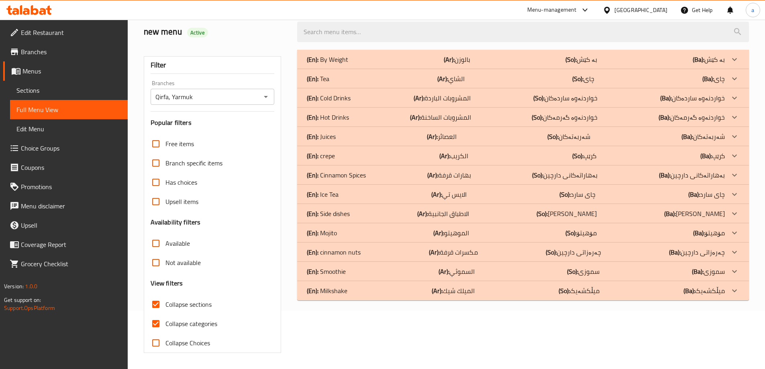
scroll to position [58, 0]
click at [157, 323] on input "Collapse categories" at bounding box center [155, 323] width 19 height 19
checkbox input "false"
click at [484, 61] on div "(En): By Weight (Ar): بالوزن (So): بە کێش (Ba): بە کێش" at bounding box center [516, 60] width 418 height 10
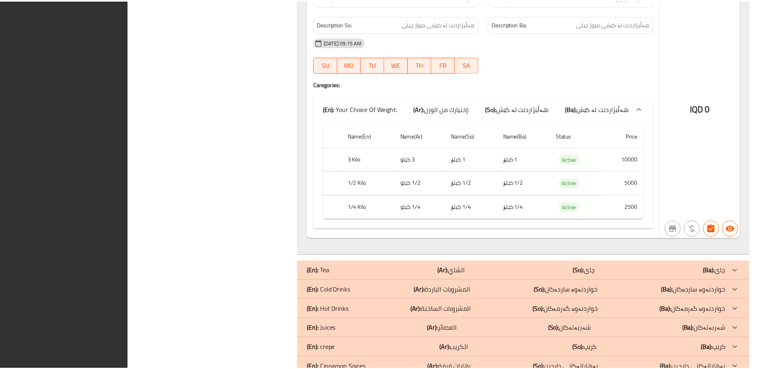
scroll to position [12502, 0]
